Goal: Task Accomplishment & Management: Manage account settings

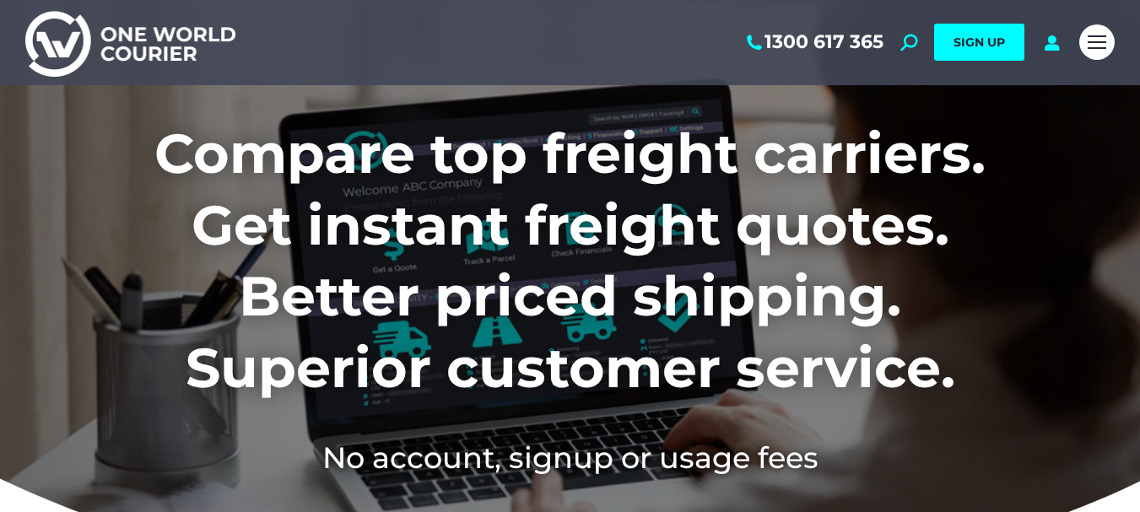
click at [1051, 43] on icon at bounding box center [1051, 42] width 21 height 17
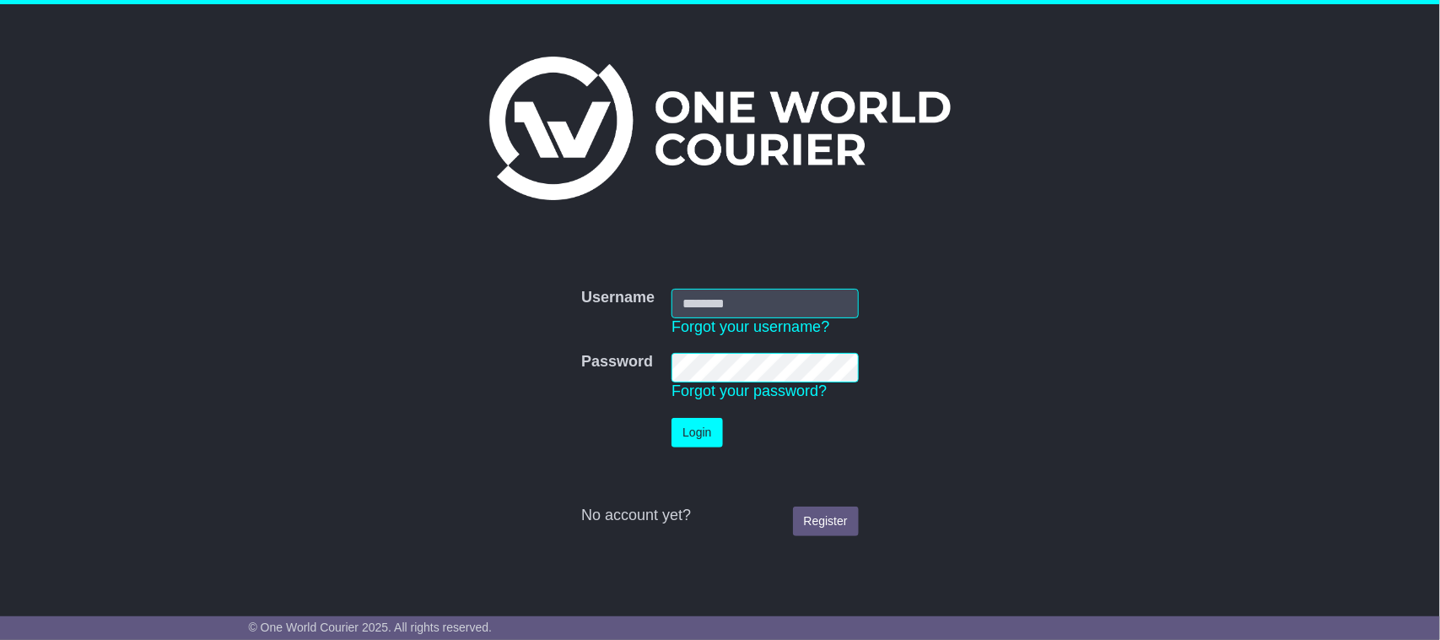
type input "**********"
click at [700, 439] on button "Login" at bounding box center [697, 433] width 51 height 30
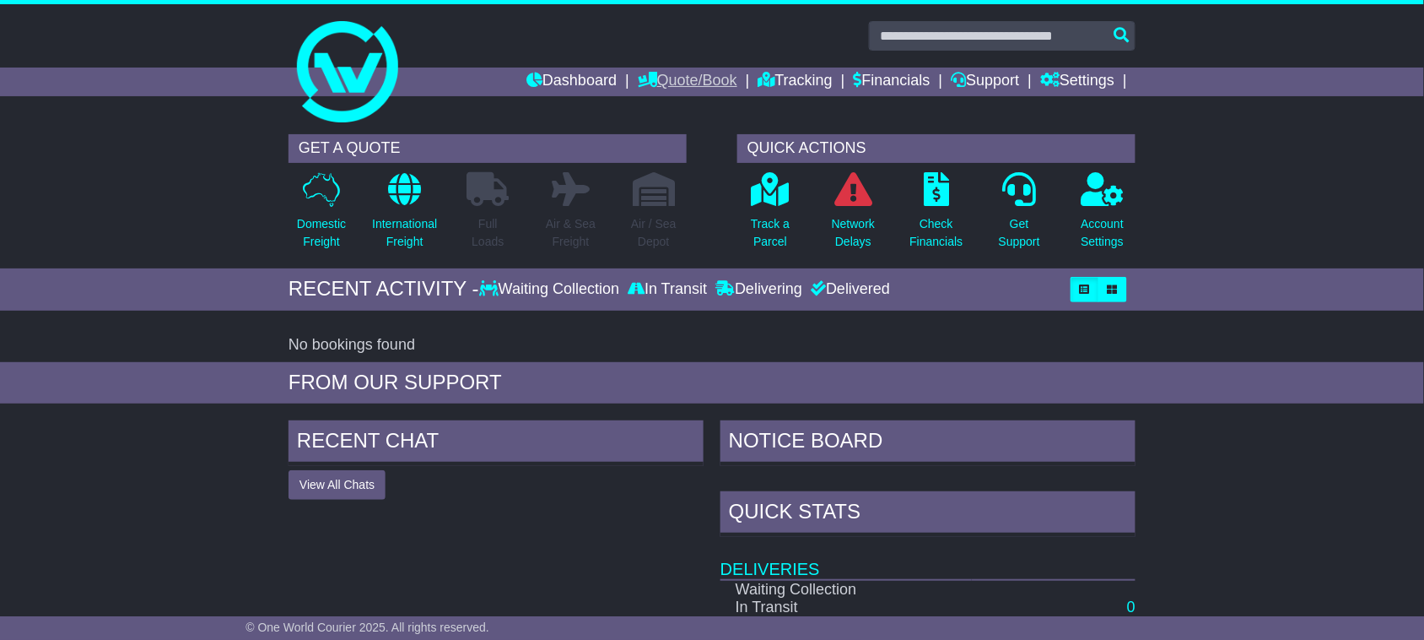
click at [689, 83] on link "Quote/Book" at bounding box center [688, 82] width 100 height 29
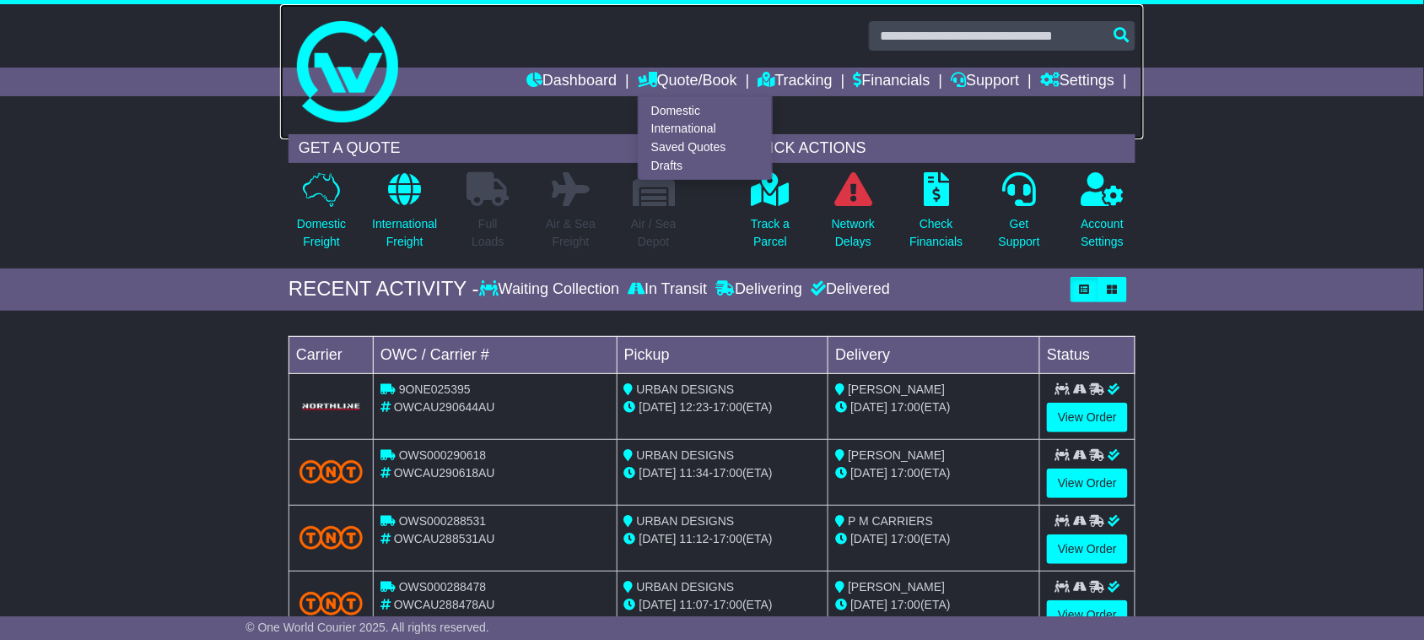
click at [970, 114] on link at bounding box center [712, 71] width 864 height 135
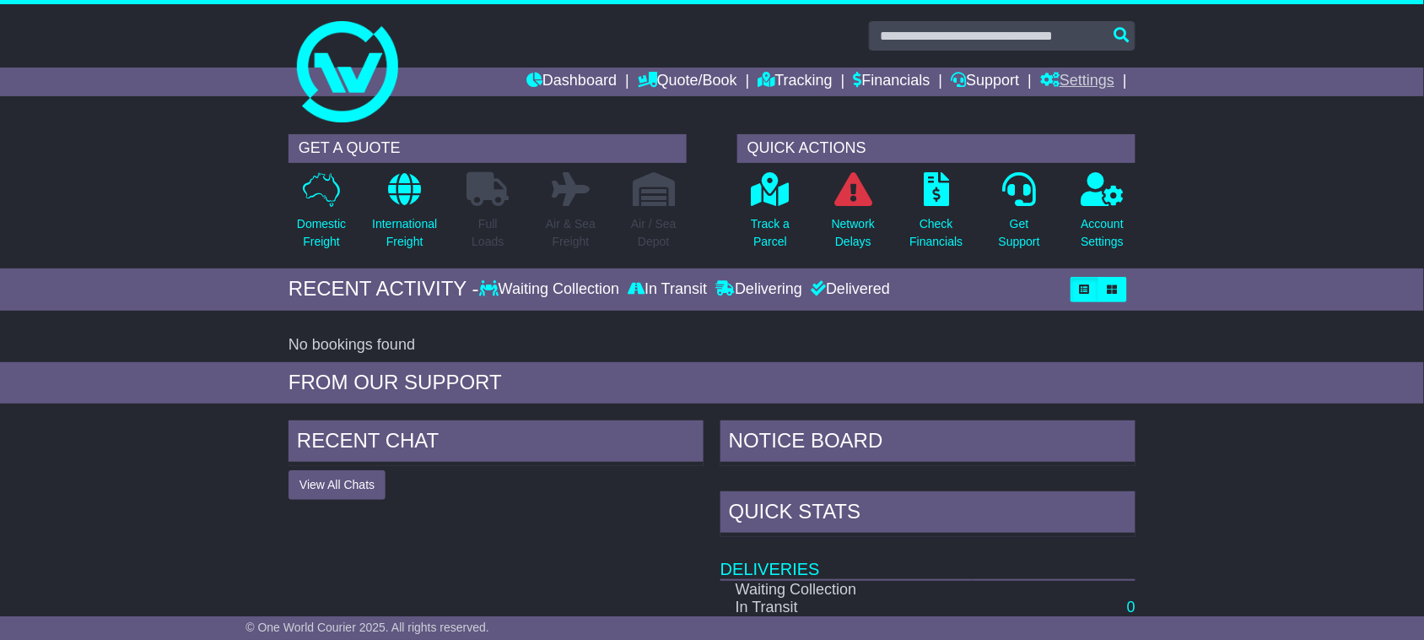
click at [1093, 78] on link "Settings" at bounding box center [1077, 82] width 74 height 29
click at [1073, 106] on link "Settings" at bounding box center [1107, 110] width 133 height 19
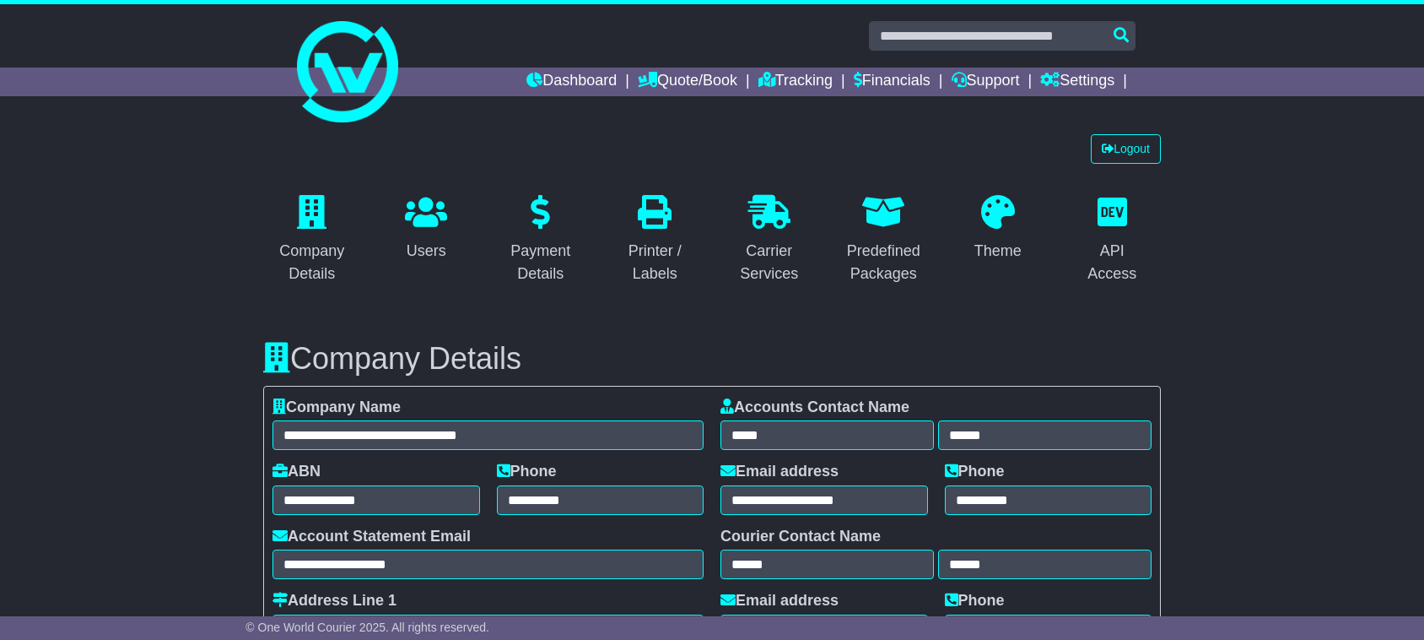
select select "**********"
select select "**"
select select "*"
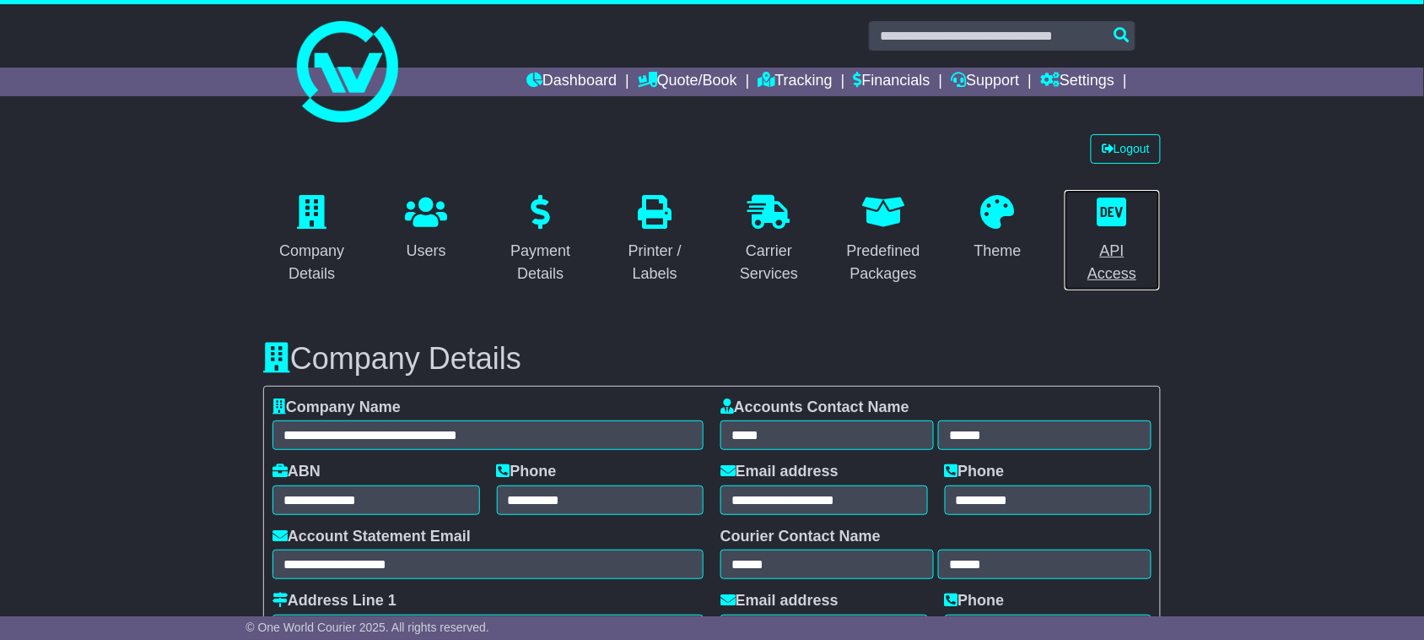
click at [1120, 222] on icon at bounding box center [1113, 212] width 30 height 34
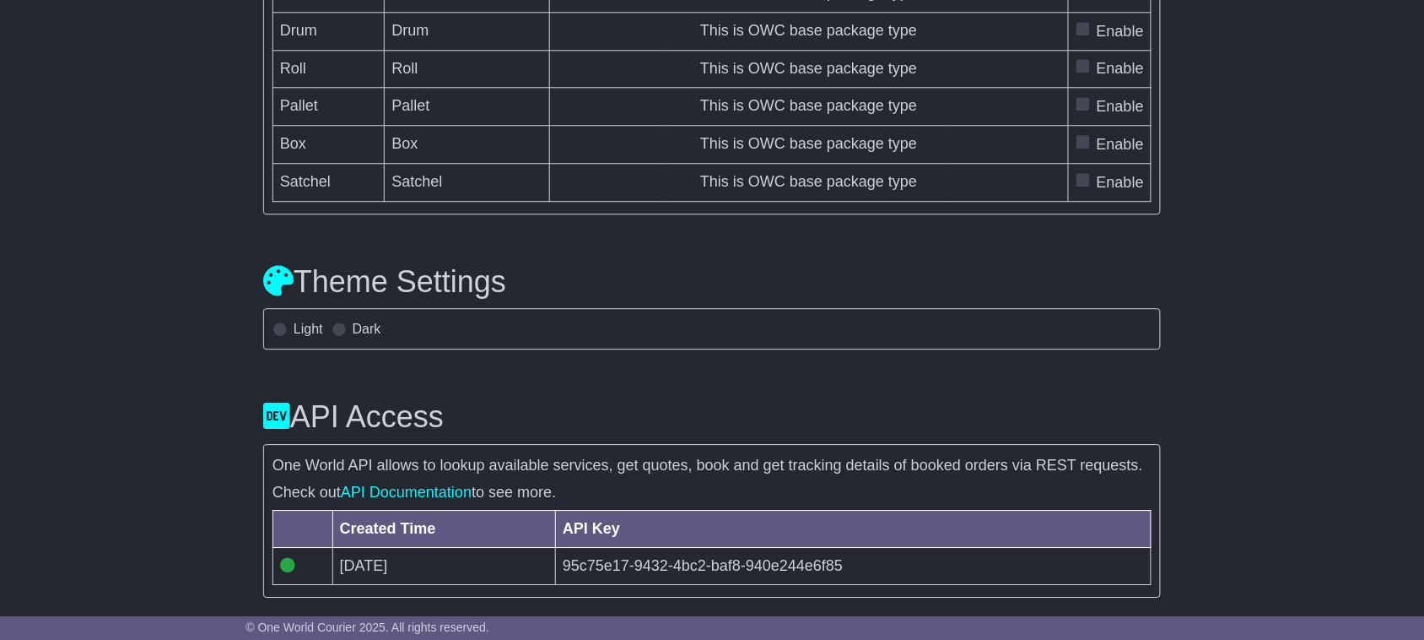
scroll to position [5594, 0]
drag, startPoint x: 564, startPoint y: 561, endPoint x: 869, endPoint y: 564, distance: 305.5
click at [869, 564] on td "95c75e17-9432-4bc2-baf8-940e244e6f85" at bounding box center [853, 566] width 596 height 37
copy td "95c75e17-9432-4bc2-baf8-940e244e6f85"
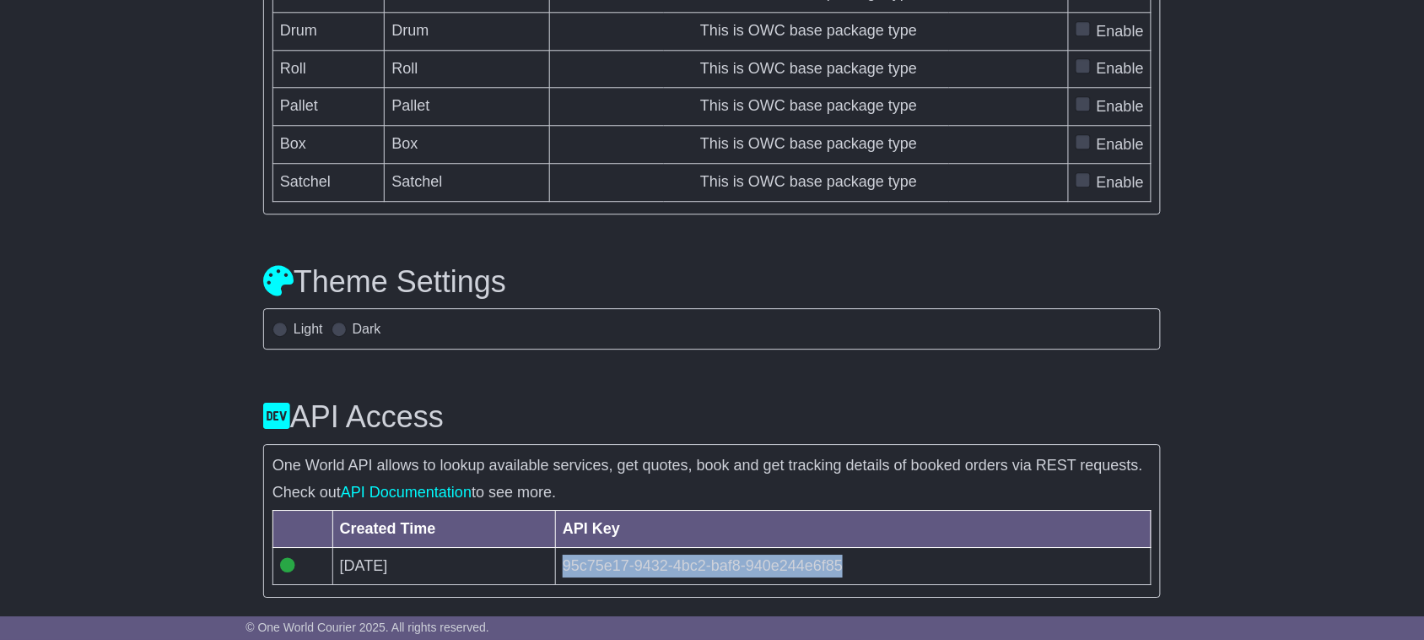
click at [852, 557] on td "95c75e17-9432-4bc2-baf8-940e244e6f85" at bounding box center [853, 566] width 596 height 37
